Goal: Task Accomplishment & Management: Complete application form

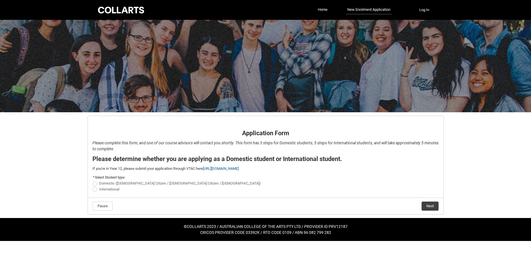
click at [96, 184] on span "REDU_Application_Form_for_Applicant flow" at bounding box center [94, 184] width 5 height 5
click at [92, 181] on input "Domestic ([DEMOGRAPHIC_DATA] Citizen / [DEMOGRAPHIC_DATA] Citizen / [DEMOGRAPHI…" at bounding box center [92, 180] width 0 height 0
radio input "true"
click at [428, 204] on button "Next" at bounding box center [430, 206] width 17 height 9
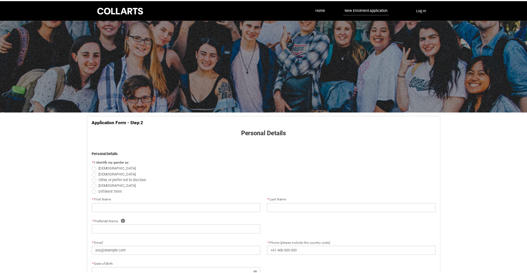
scroll to position [59, 0]
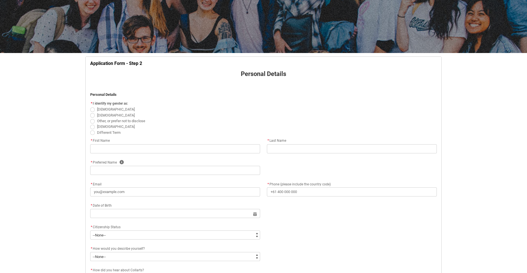
click at [91, 110] on span "REDU_Application_Form_for_Applicant flow" at bounding box center [92, 110] width 5 height 5
click at [90, 107] on input "[DEMOGRAPHIC_DATA]" at bounding box center [90, 106] width 0 height 0
radio input "true"
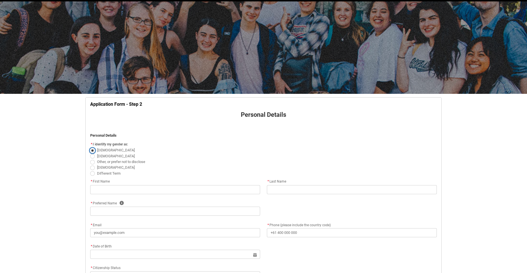
scroll to position [113, 0]
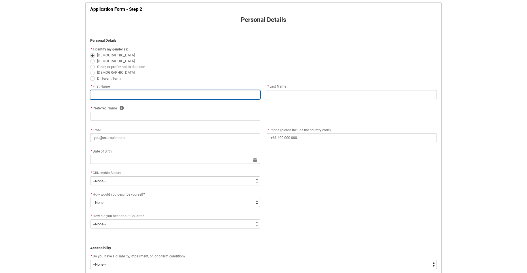
click at [136, 96] on input "REDU_Application_Form_for_Applicant flow" at bounding box center [175, 94] width 170 height 9
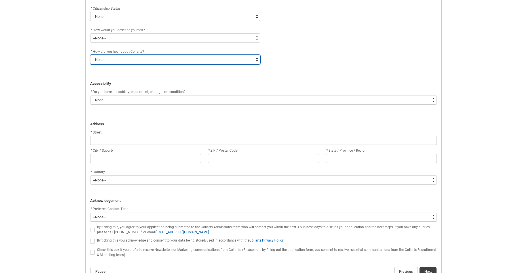
scroll to position [289, 0]
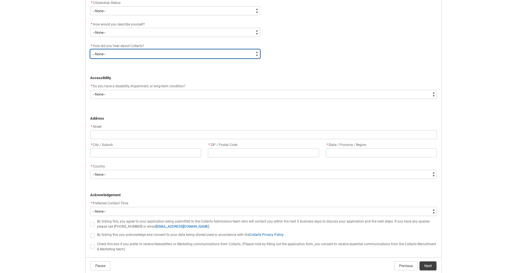
click at [247, 55] on select "--None-- Advertising - Facebook Advertising - Google Advertising - Instagram Ad…" at bounding box center [175, 53] width 170 height 9
type lightning-select "Heard_About_Collarts_Picklist.Advertising - Google"
click at [90, 49] on select "--None-- Advertising - Facebook Advertising - Google Advertising - Instagram Ad…" at bounding box center [175, 53] width 170 height 9
select select "Heard_About_Collarts_Picklist.Advertising - Google"
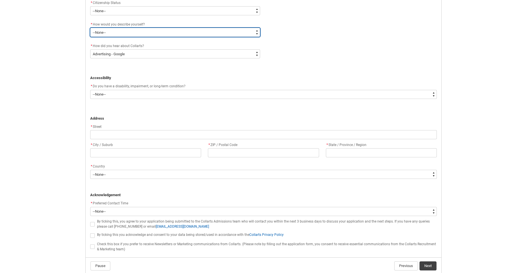
click at [212, 35] on select "--None-- I'm currently in Year 12 and planning what I'll do after school I've c…" at bounding box center [175, 32] width 170 height 9
type lightning-select "HSLC_Domestic_d"
click at [90, 28] on select "--None-- I'm currently in Year 12 and planning what I'll do after school I've c…" at bounding box center [175, 32] width 170 height 9
select select "HSLC_Domestic_d"
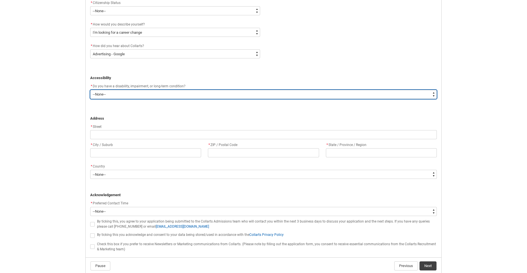
click at [214, 96] on select "--None-- Yes No" at bounding box center [263, 94] width 347 height 9
type lightning-select "No_TextChoice"
click at [90, 90] on select "--None-- Yes No" at bounding box center [263, 94] width 347 height 9
select select "No_TextChoice"
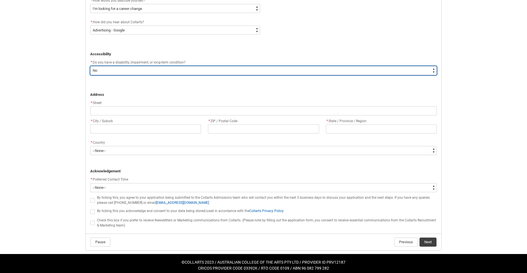
scroll to position [317, 0]
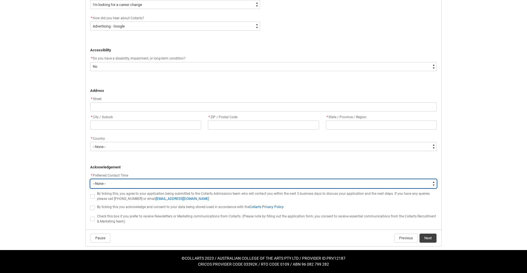
click at [169, 184] on select "--None-- Morning (9:00AM-12:00PM) Afternoon (12:00PM-5:00PM)" at bounding box center [263, 183] width 347 height 9
type lightning-select "P_Contact_Time_Afternoon"
click at [90, 179] on select "--None-- Morning (9:00AM-12:00PM) Afternoon (12:00PM-5:00PM)" at bounding box center [263, 183] width 347 height 9
select select "P_Contact_Time_Afternoon"
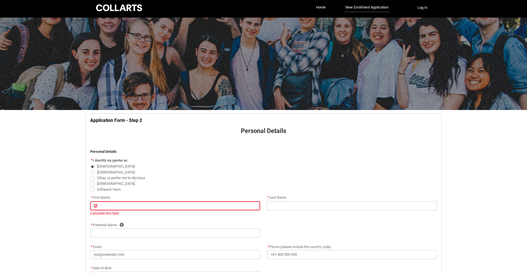
scroll to position [0, 0]
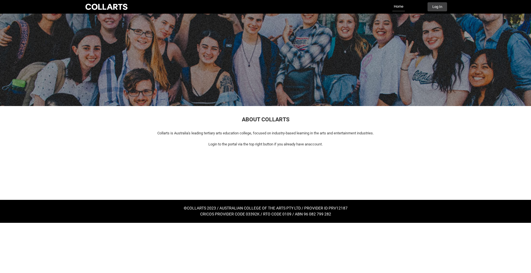
click at [104, 7] on div at bounding box center [106, 7] width 45 height 8
